Goal: Check status: Check status

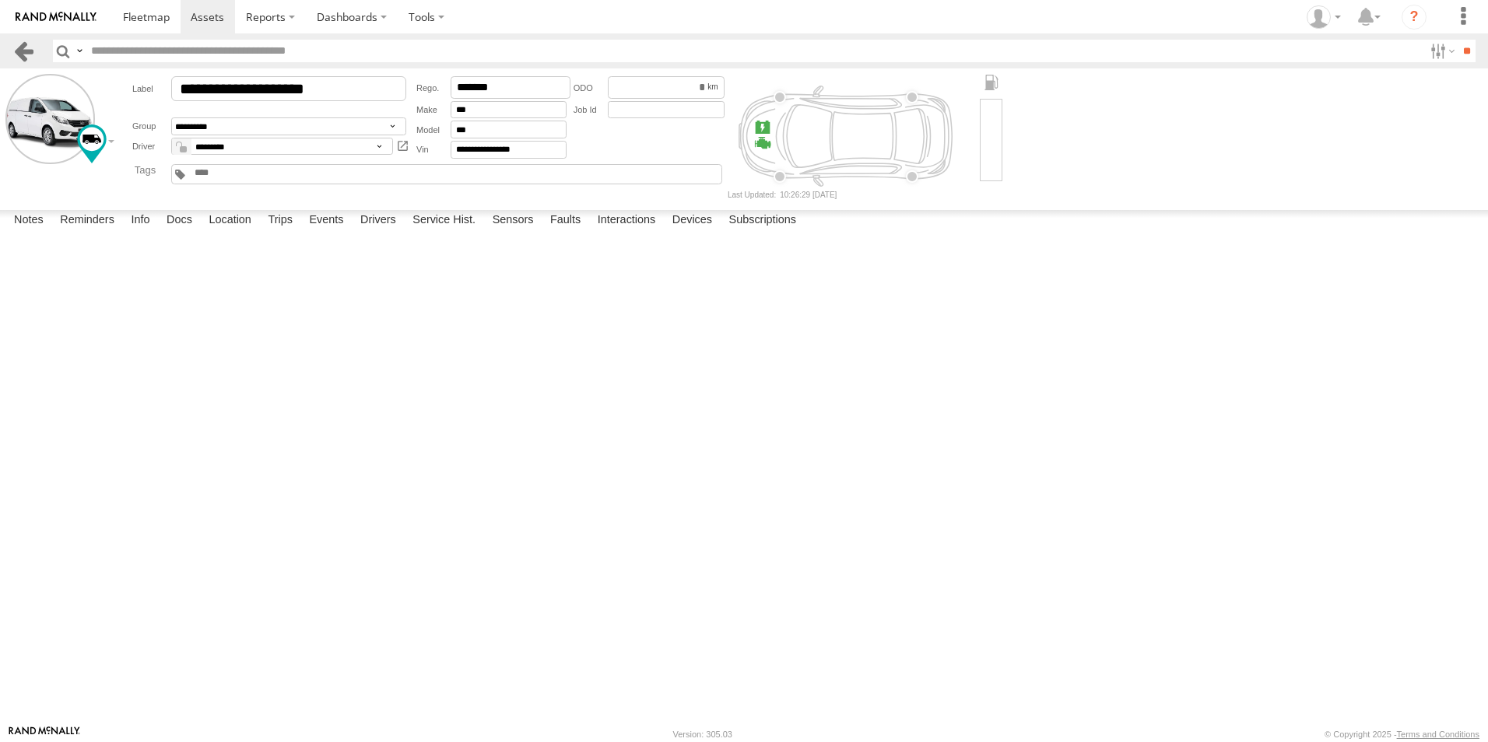
click at [27, 41] on link at bounding box center [23, 51] width 23 height 23
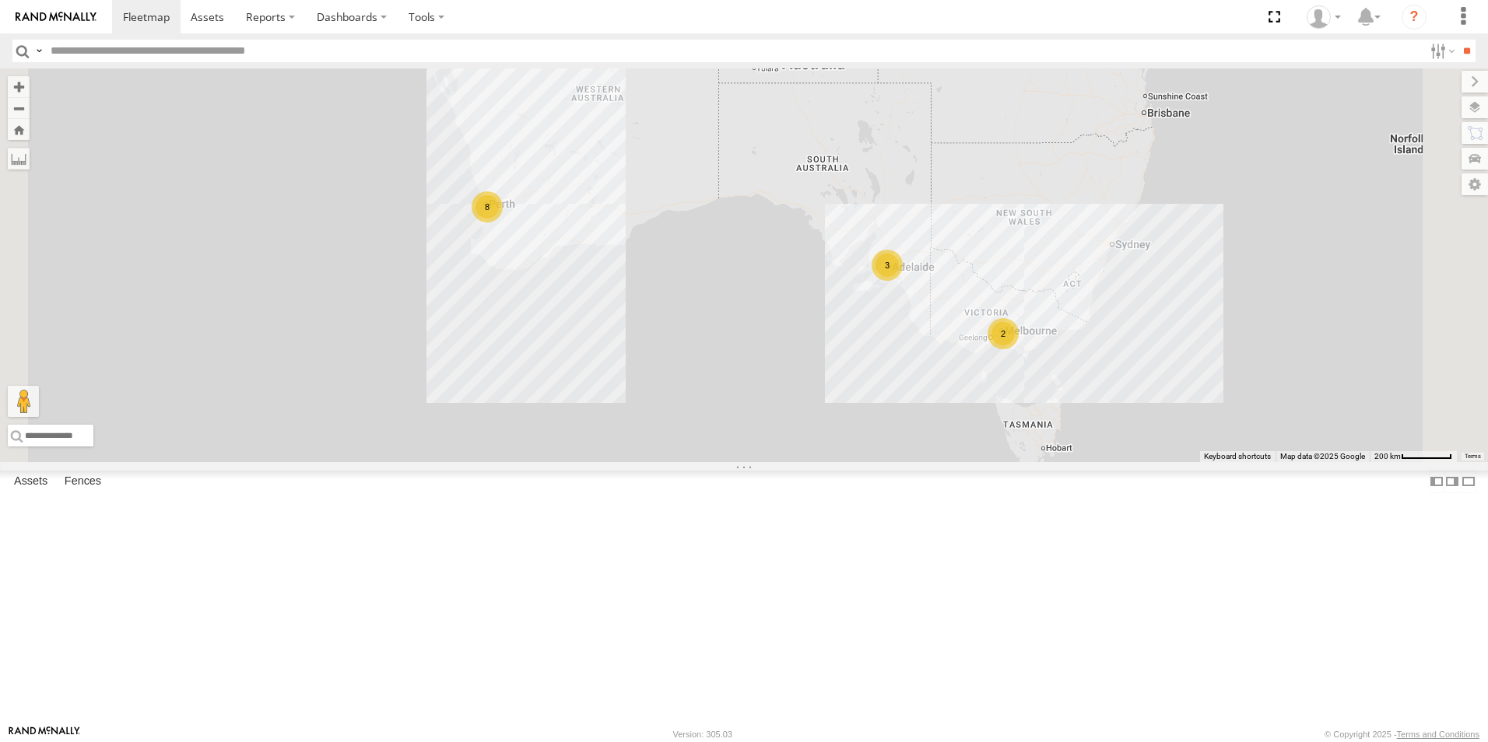
click at [0, 0] on link at bounding box center [0, 0] width 0 height 0
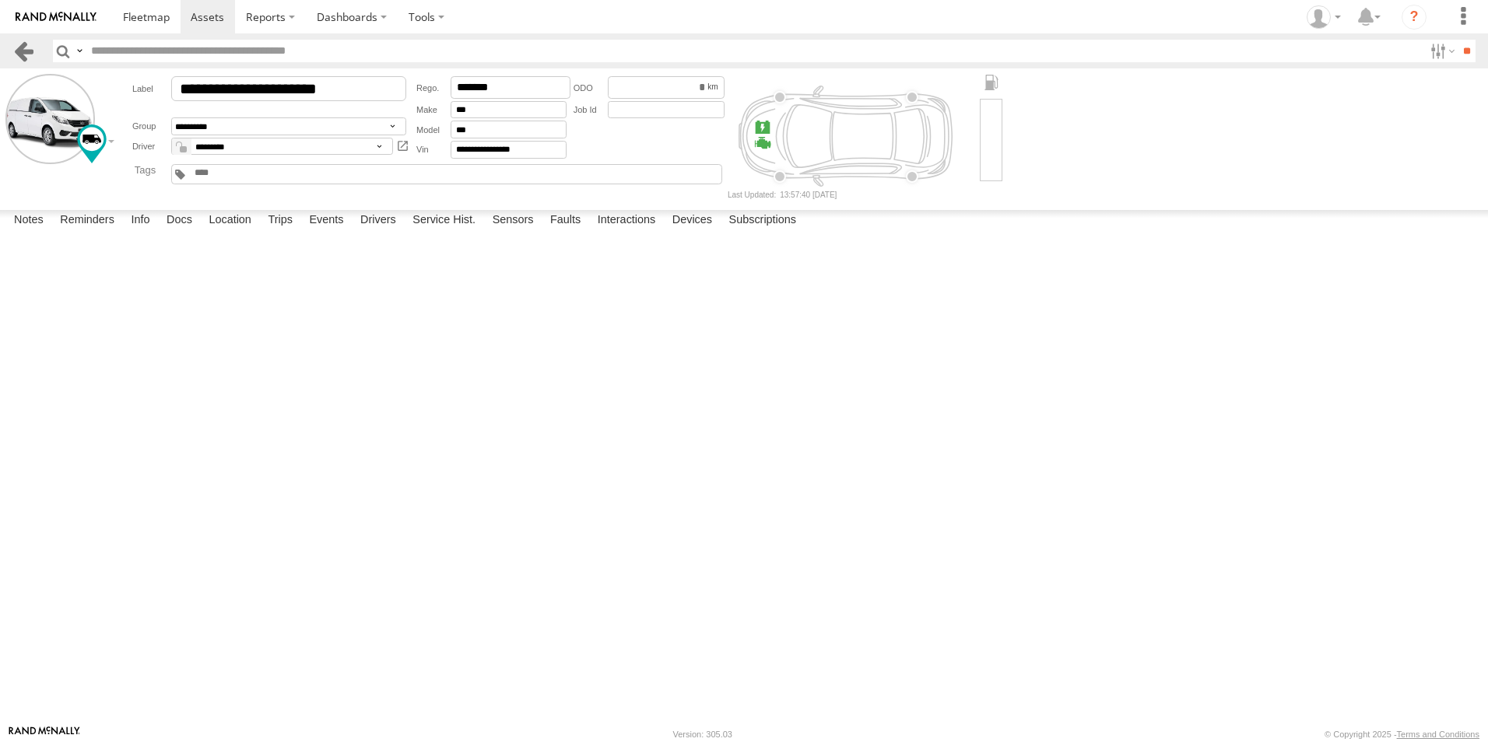
click at [12, 46] on header "Search Query Asset ID Asset Label Registration Manufacturer Model VIN Job ID" at bounding box center [744, 50] width 1488 height 35
click at [16, 52] on link at bounding box center [23, 51] width 23 height 23
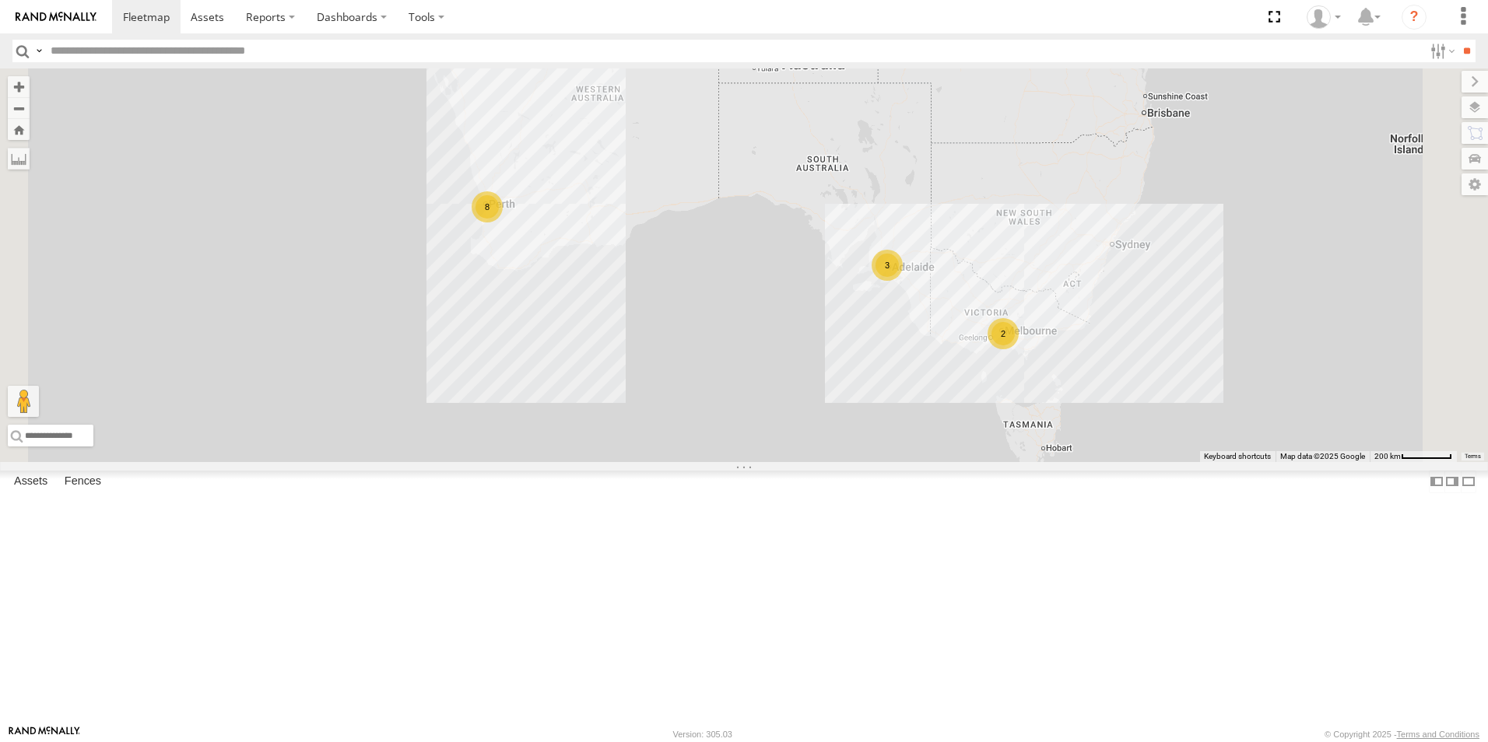
click at [0, 0] on link at bounding box center [0, 0] width 0 height 0
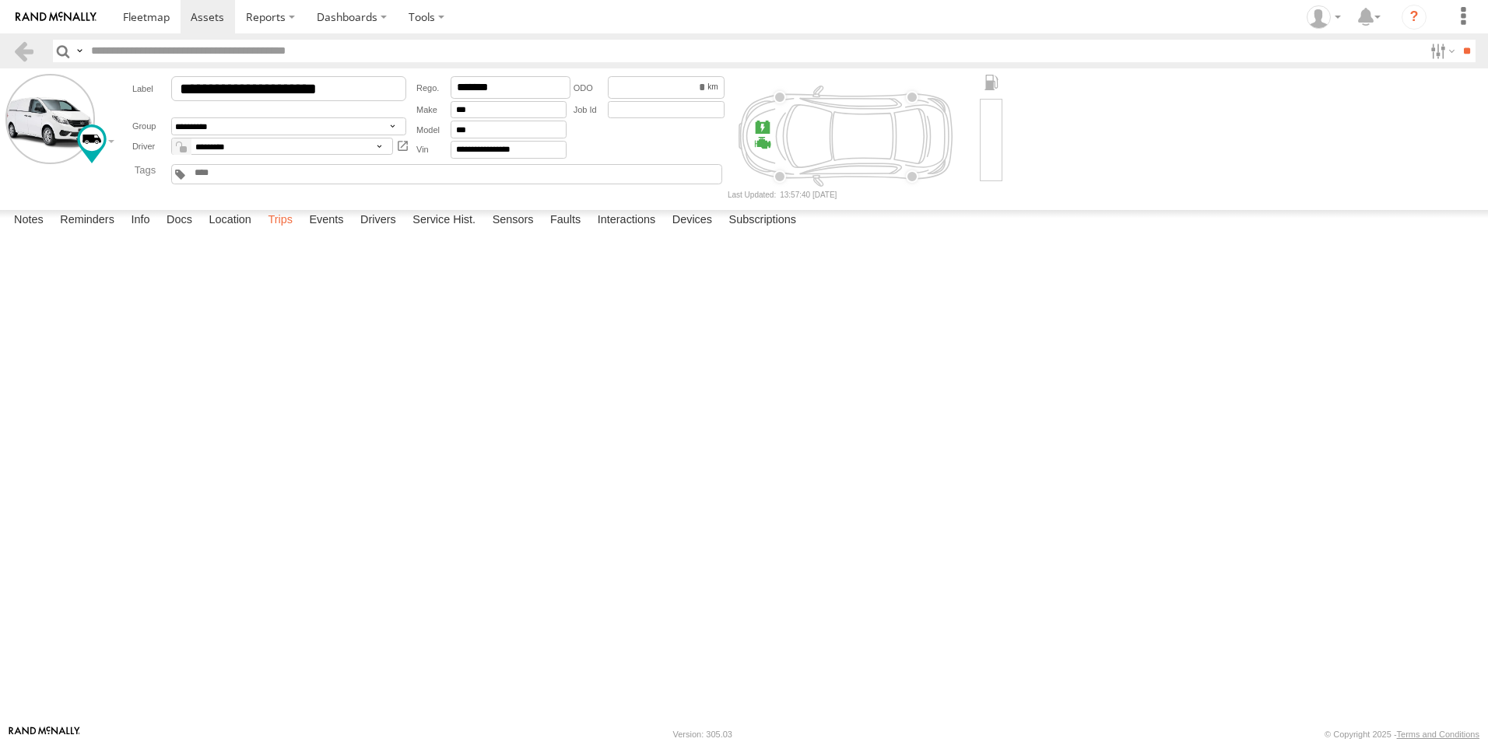
click at [291, 232] on label "Trips" at bounding box center [280, 221] width 40 height 22
click at [32, 47] on link at bounding box center [23, 51] width 23 height 23
